Goal: Check status

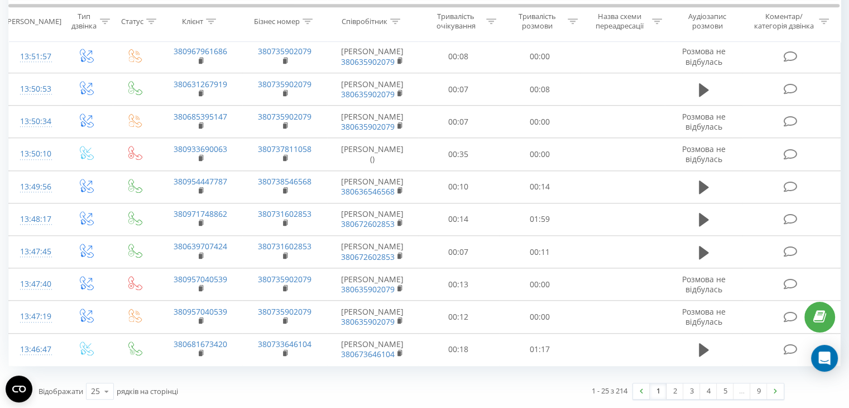
scroll to position [999, 0]
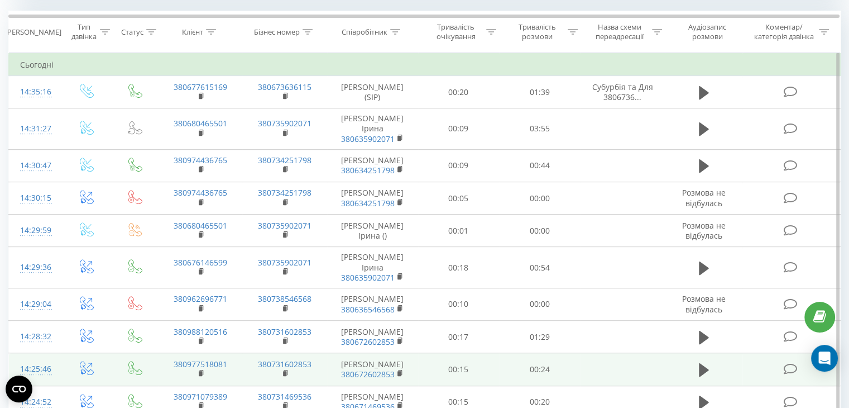
scroll to position [468, 0]
